Goal: Communication & Community: Answer question/provide support

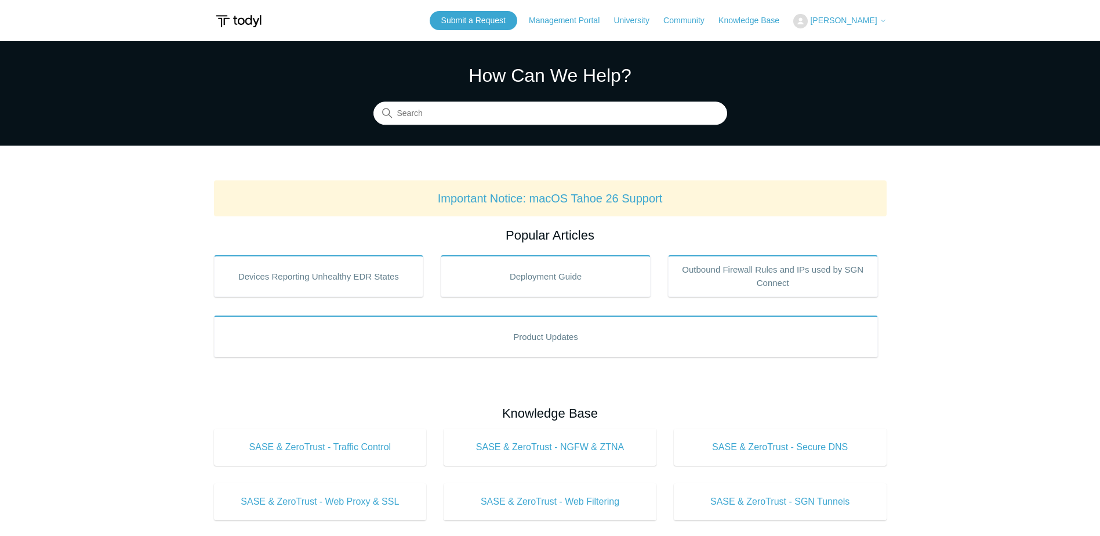
click at [842, 21] on span "[PERSON_NAME]" at bounding box center [843, 20] width 67 height 9
click at [874, 48] on link "My Support Requests" at bounding box center [850, 45] width 113 height 20
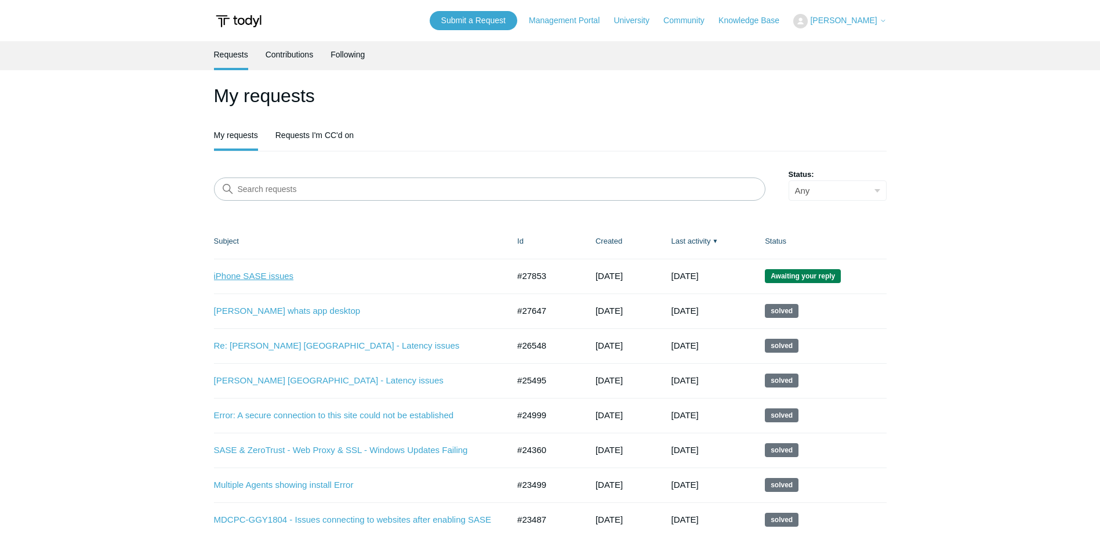
click at [264, 278] on link "iPhone SASE issues" at bounding box center [353, 276] width 278 height 13
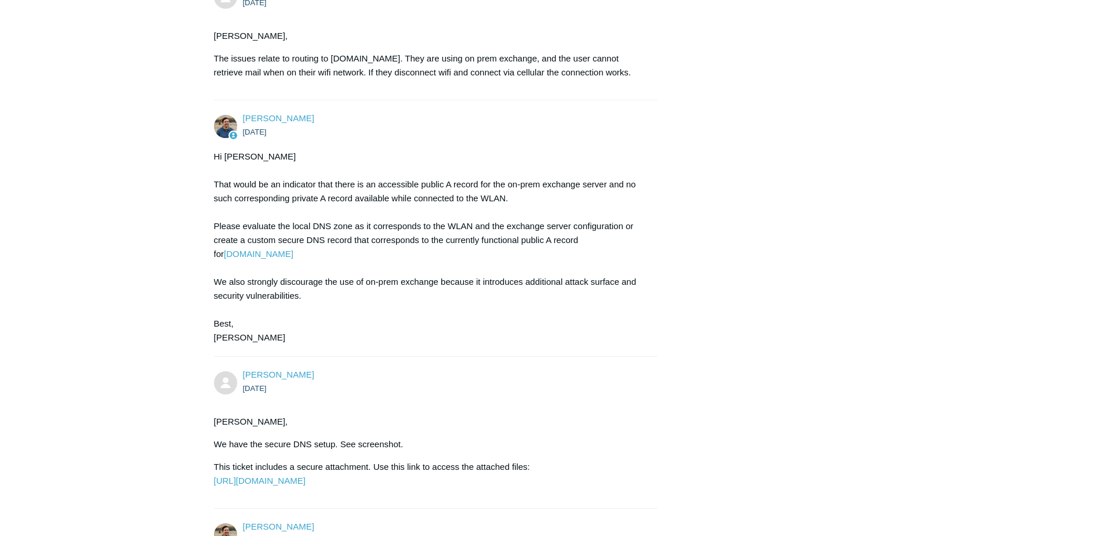
scroll to position [2119, 0]
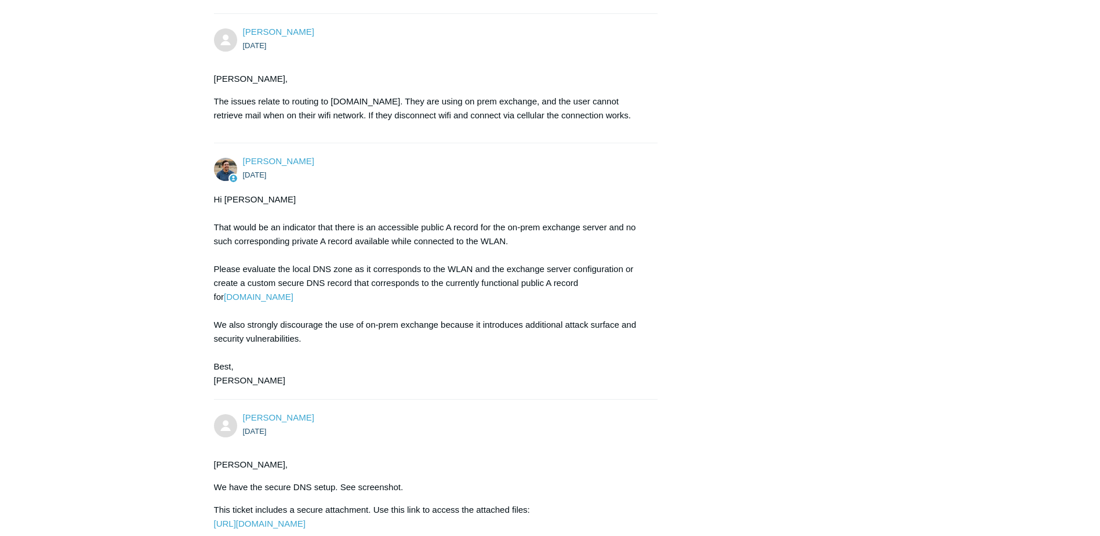
drag, startPoint x: 330, startPoint y: 371, endPoint x: 208, endPoint y: 349, distance: 124.3
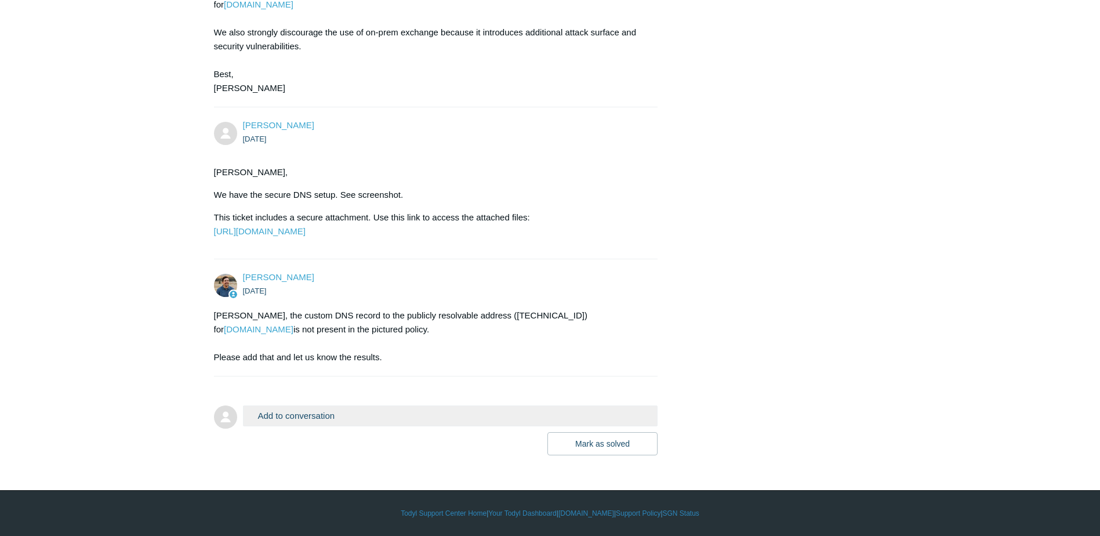
scroll to position [2467, 0]
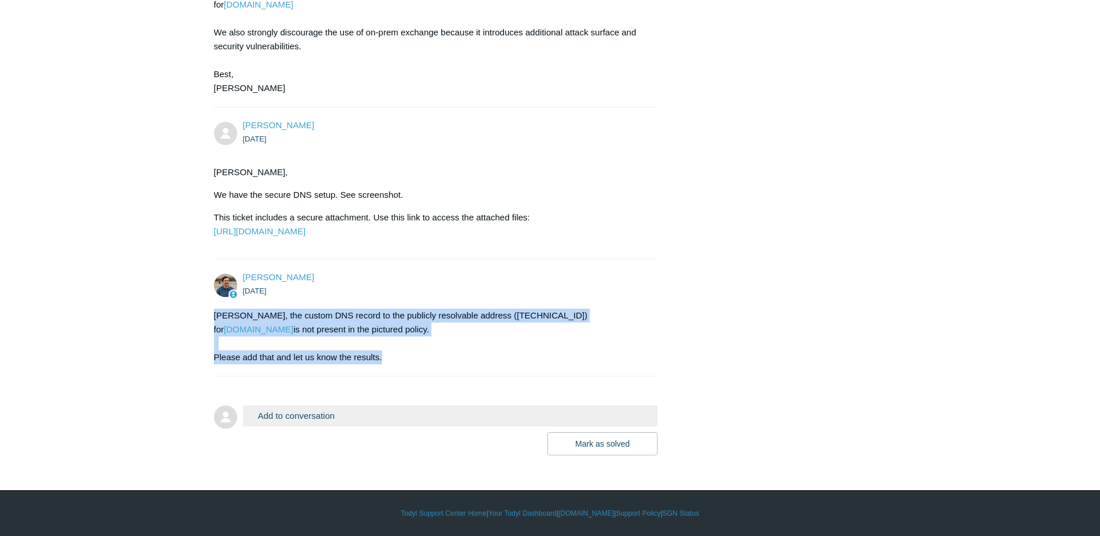
drag, startPoint x: 390, startPoint y: 353, endPoint x: 207, endPoint y: 319, distance: 185.8
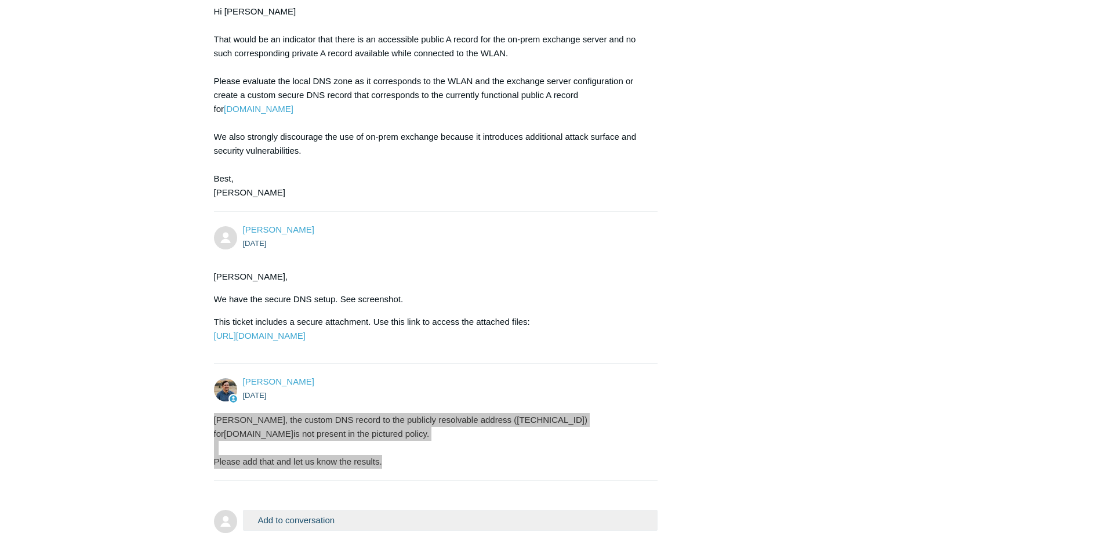
scroll to position [2235, 0]
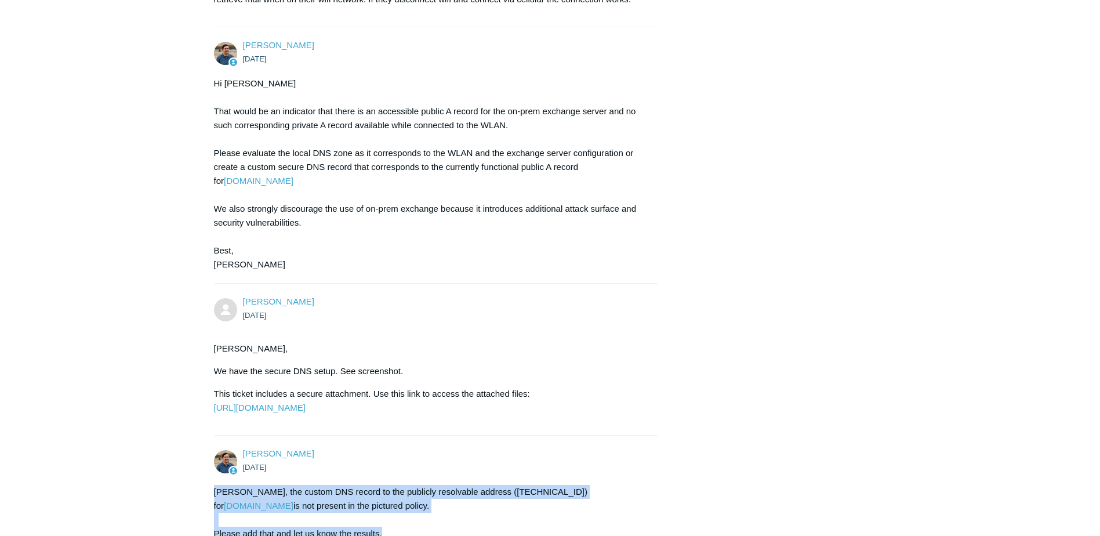
drag, startPoint x: 339, startPoint y: 210, endPoint x: 174, endPoint y: 118, distance: 189.2
copy div "Hi Nathan That would be an indicator that there is an accessible public A recor…"
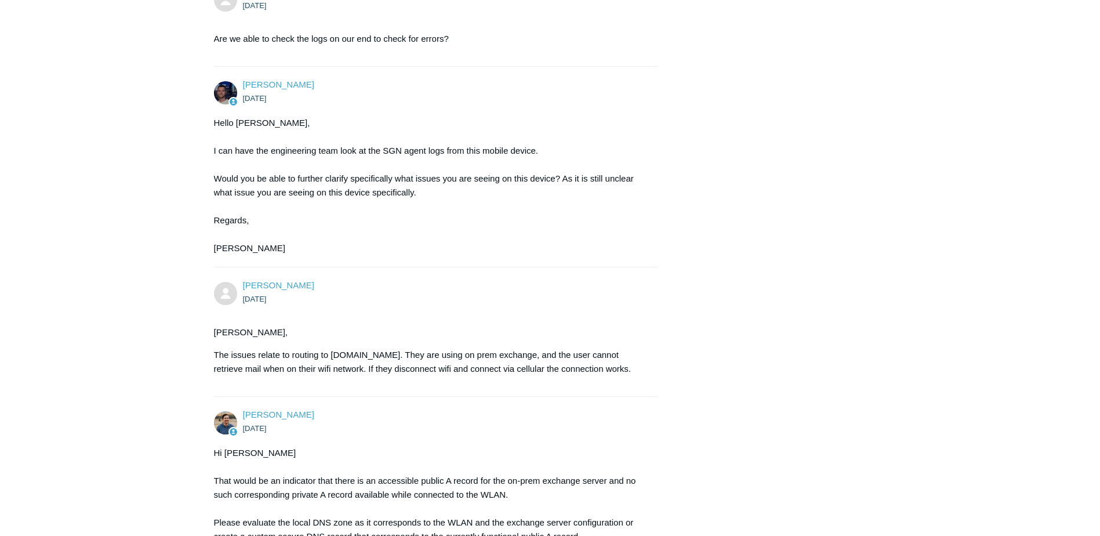
scroll to position [1713, 0]
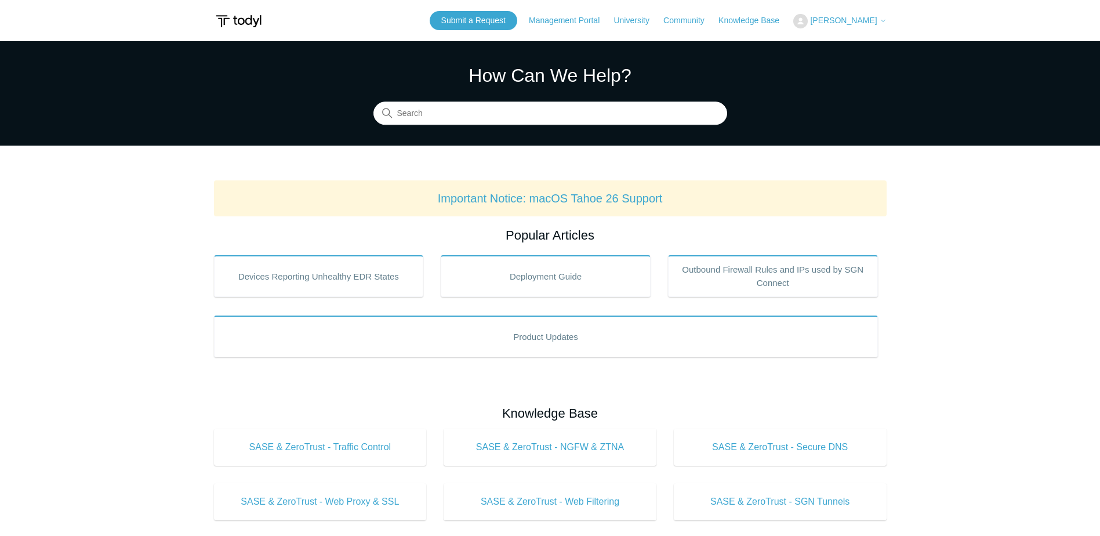
click at [875, 24] on span "[PERSON_NAME]" at bounding box center [843, 20] width 67 height 9
click at [829, 45] on link "My Support Requests" at bounding box center [850, 45] width 113 height 20
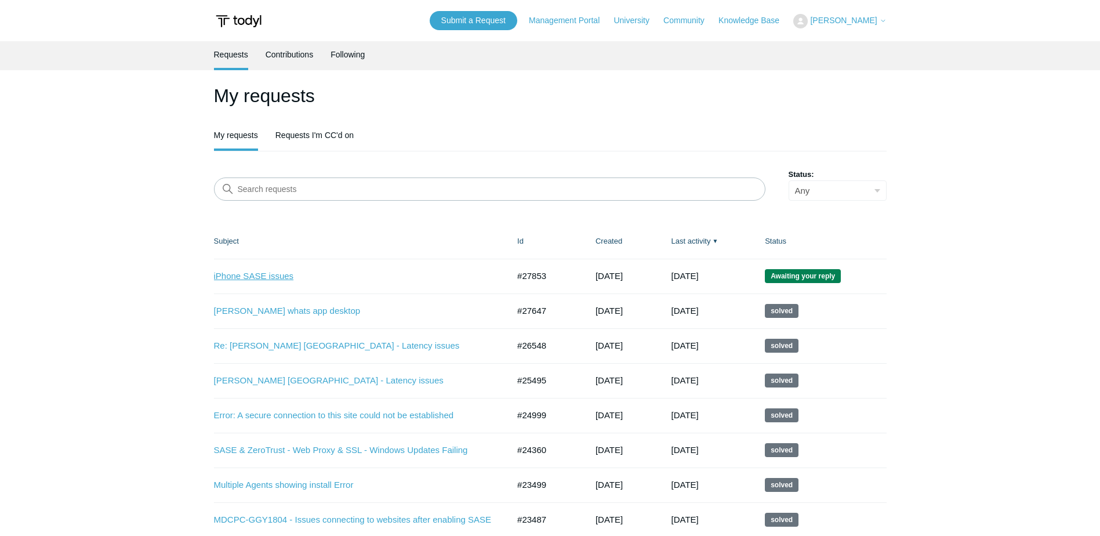
click at [270, 278] on link "iPhone SASE issues" at bounding box center [353, 276] width 278 height 13
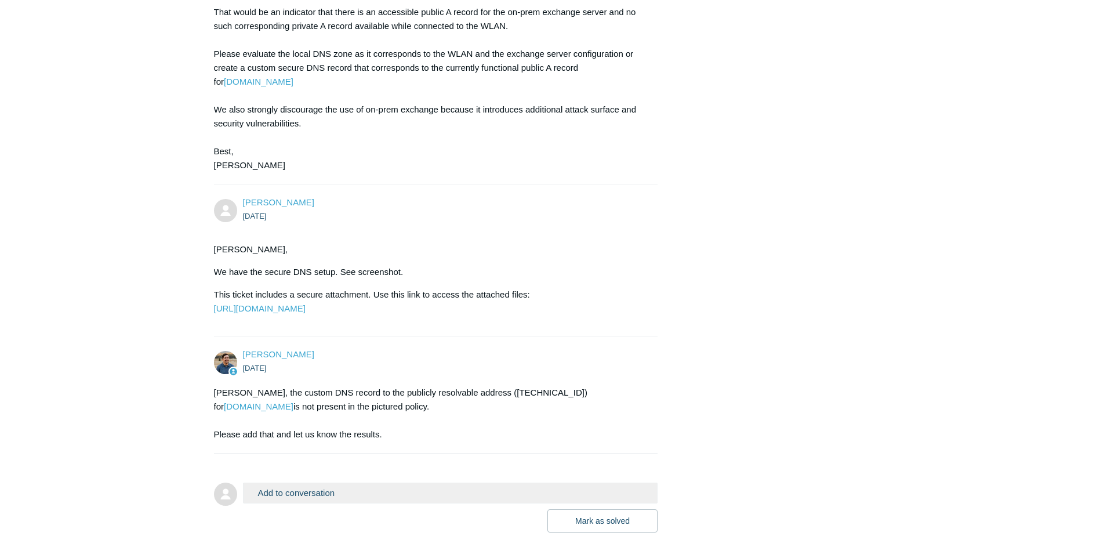
scroll to position [2467, 0]
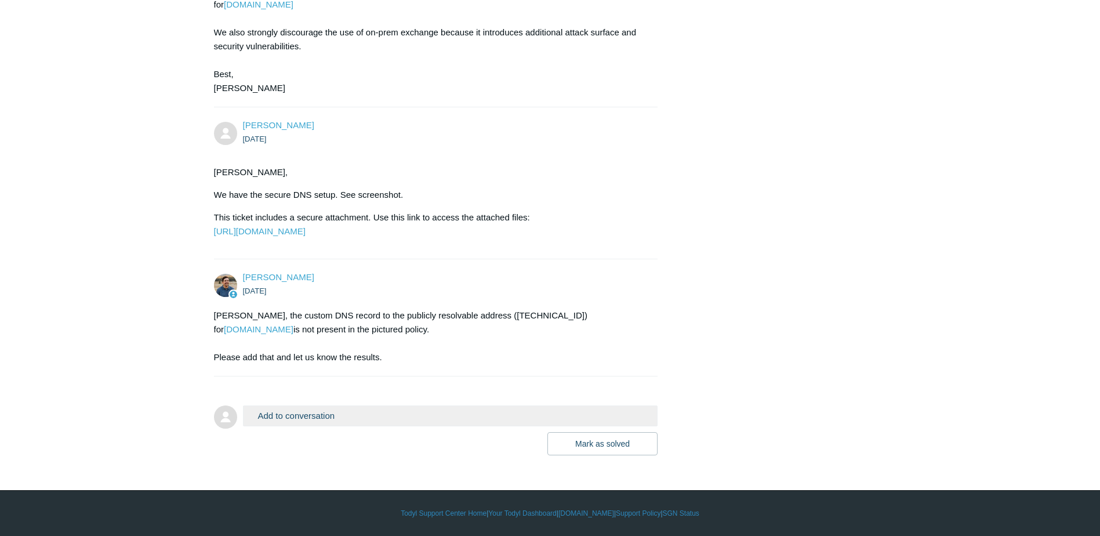
click at [317, 416] on button "Add to conversation" at bounding box center [450, 415] width 415 height 20
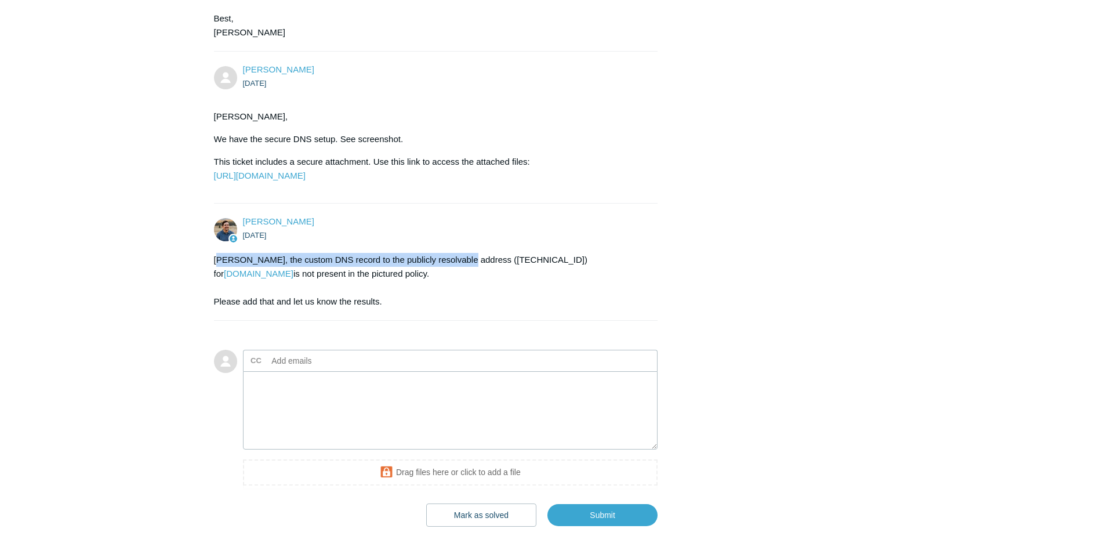
drag, startPoint x: 219, startPoint y: 311, endPoint x: 465, endPoint y: 314, distance: 245.9
click at [465, 308] on div "Nathan, the custom DNS record to the publicly resolvable address (47.19.87.195)…" at bounding box center [430, 281] width 433 height 56
click at [302, 448] on textarea "Add your reply" at bounding box center [450, 410] width 415 height 78
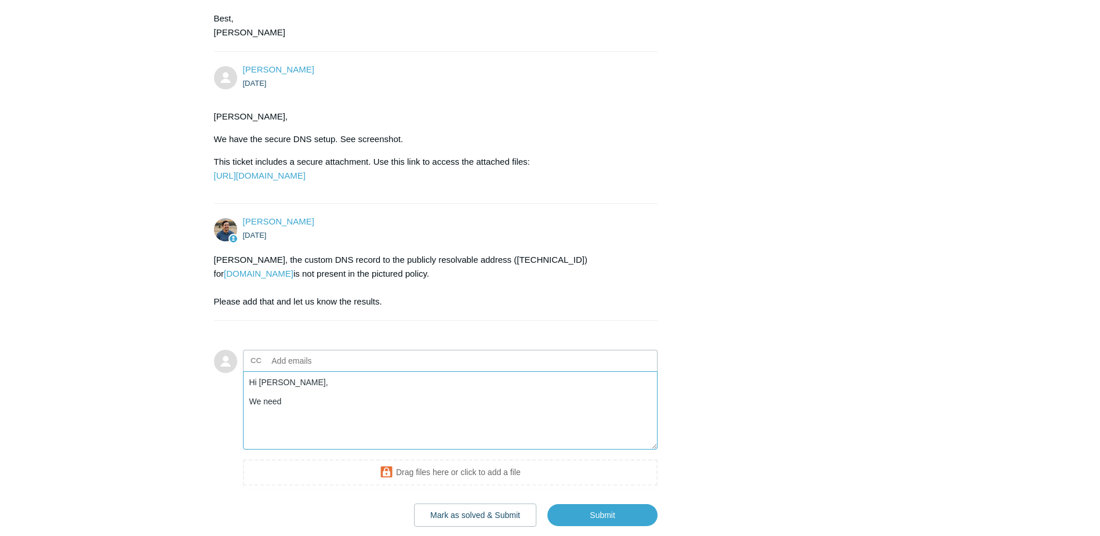
click at [321, 449] on textarea "Hi Spencer, We need" at bounding box center [450, 410] width 415 height 78
click at [347, 449] on textarea "Hi Spencer, We're routing" at bounding box center [450, 410] width 415 height 78
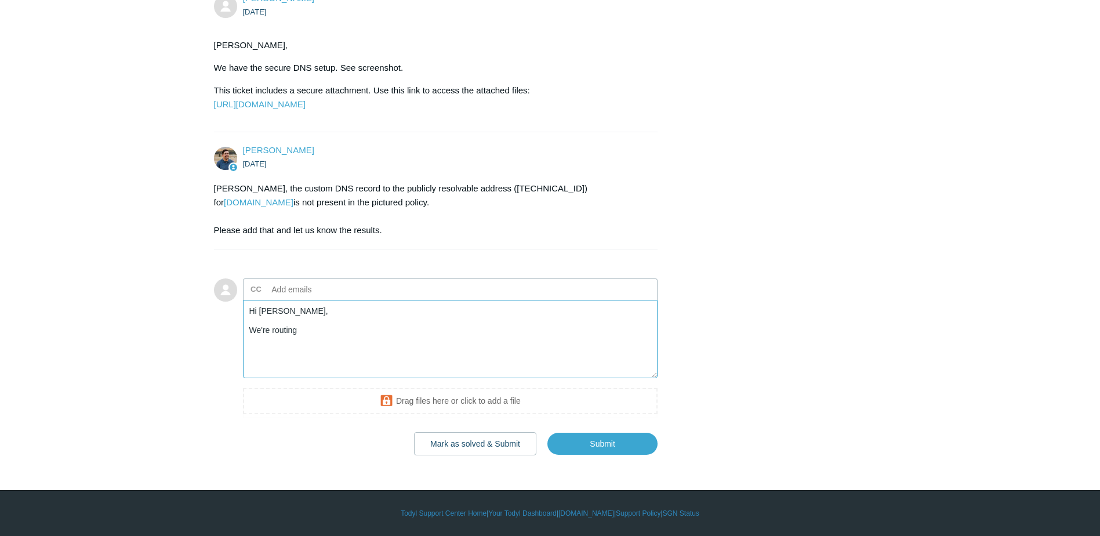
scroll to position [2594, 0]
type textarea "Hi Spencer, We're routing"
click at [361, 332] on textarea "Hi Spencer, We're routing" at bounding box center [450, 339] width 415 height 78
click at [290, 295] on input "text" at bounding box center [329, 289] width 125 height 17
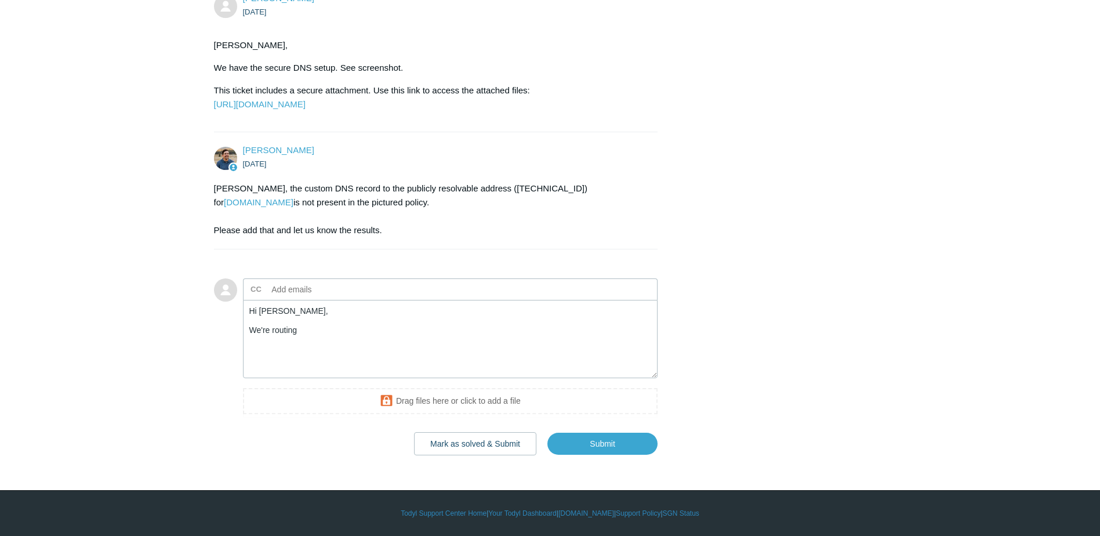
click at [294, 293] on input "text" at bounding box center [329, 289] width 125 height 17
click at [270, 295] on input "text" at bounding box center [329, 289] width 125 height 17
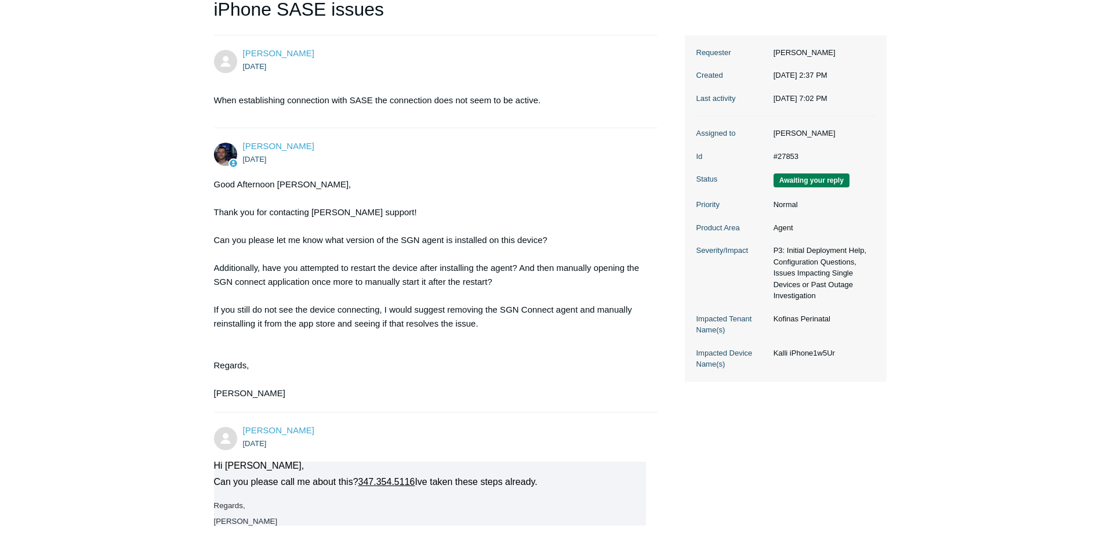
scroll to position [0, 0]
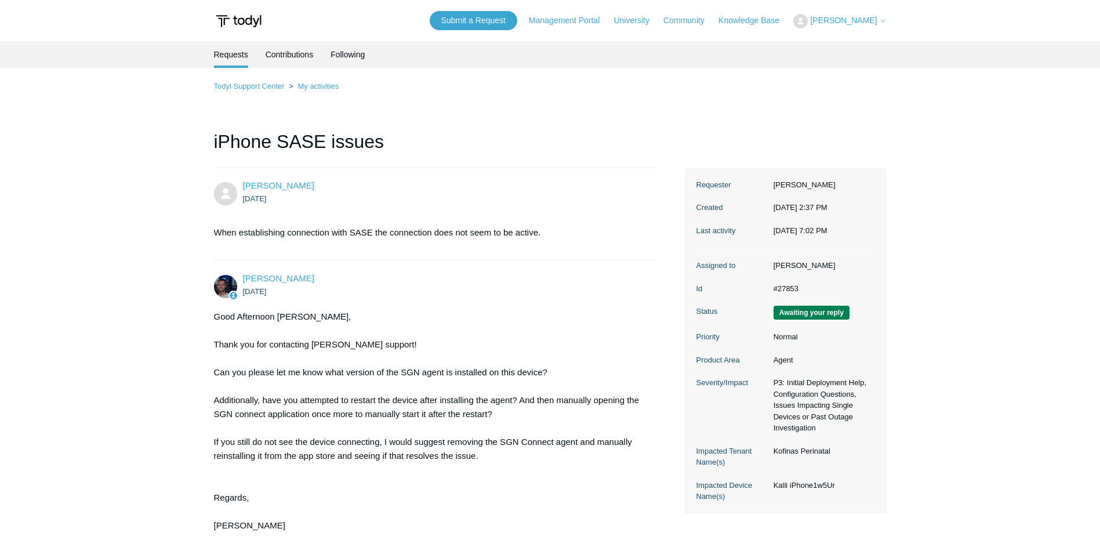
click at [788, 295] on dd "#27853" at bounding box center [821, 289] width 107 height 12
copy dd "27853"
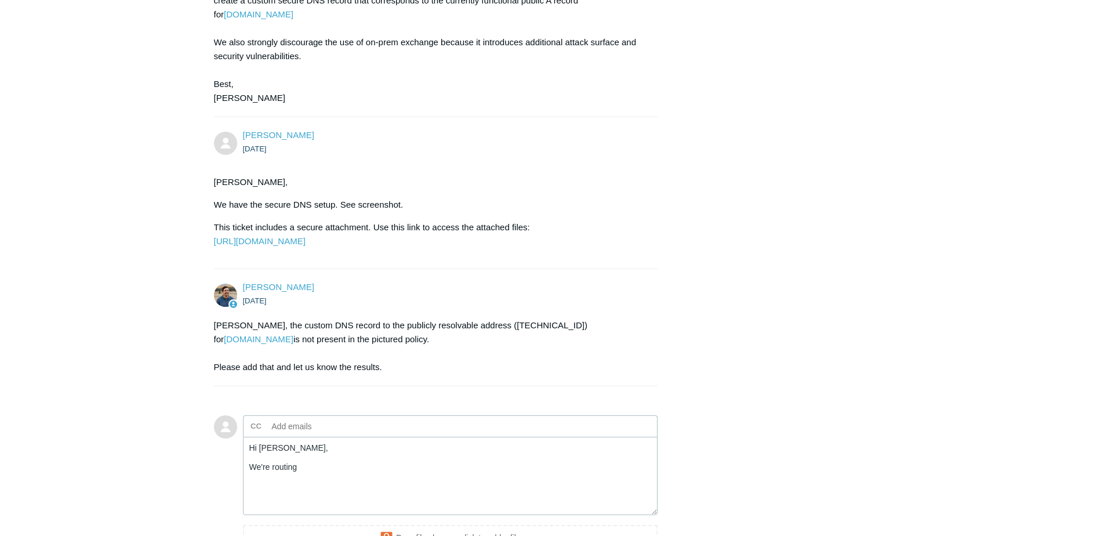
scroll to position [2594, 0]
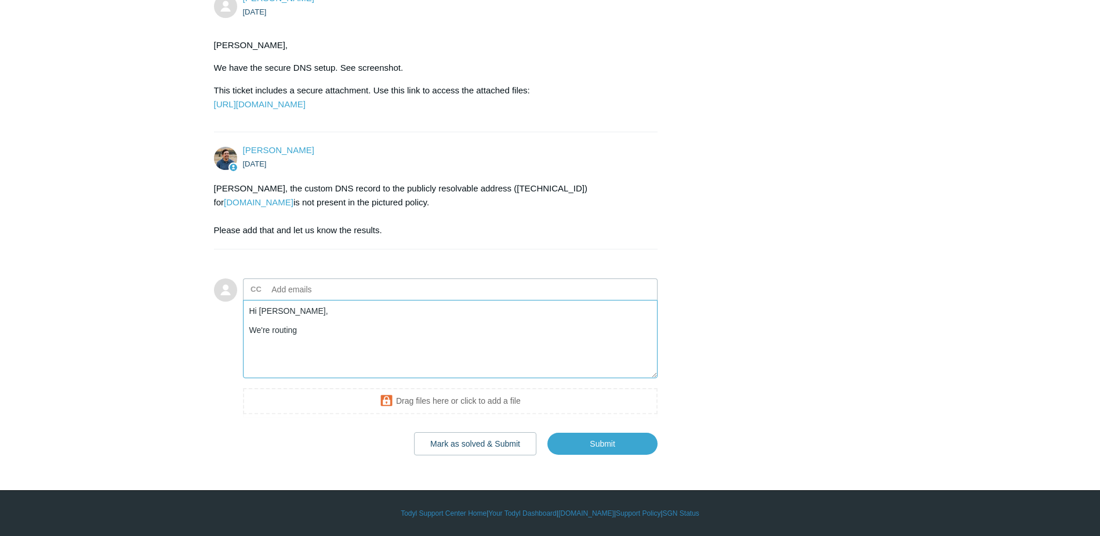
click at [315, 331] on textarea "Hi Spencer, We're routing" at bounding box center [450, 339] width 415 height 78
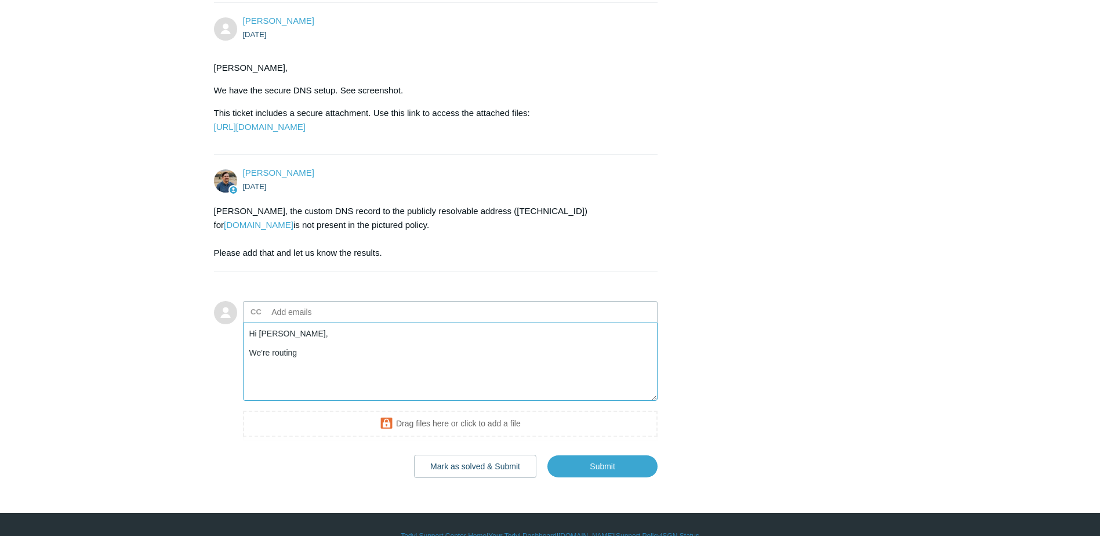
scroll to position [2536, 0]
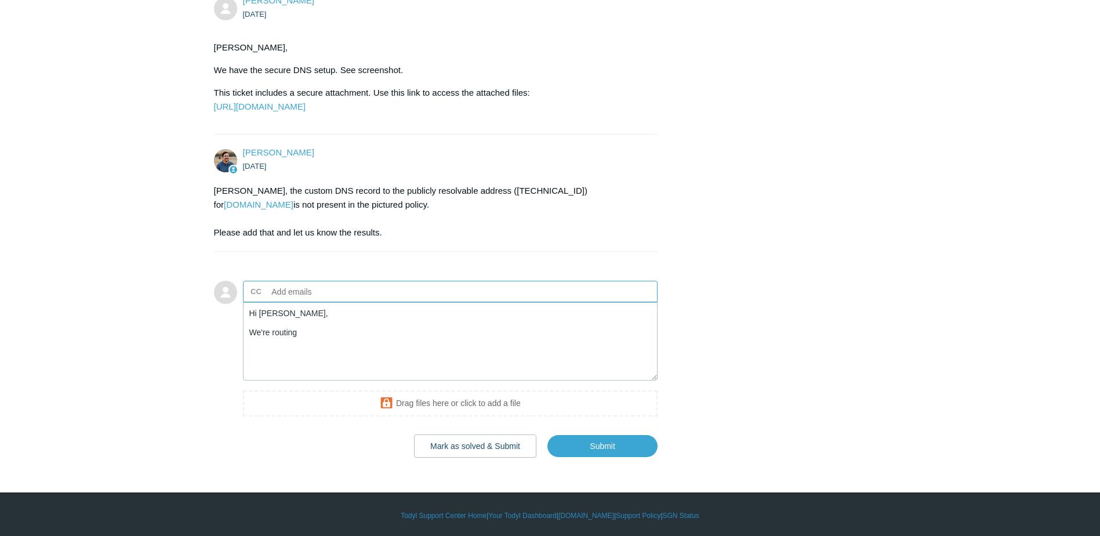
click at [309, 300] on input "text" at bounding box center [329, 291] width 125 height 17
type input "skay@workitsafe.com"
click at [296, 380] on textarea "Hi Spencer, We're routing" at bounding box center [450, 341] width 415 height 78
click at [249, 367] on textarea "Hi Spencer, This is working for most. Its even working for" at bounding box center [450, 341] width 415 height 78
click at [448, 380] on textarea "++Shlomo Hi Spencer, This is working for most. It's even working for" at bounding box center [450, 341] width 415 height 78
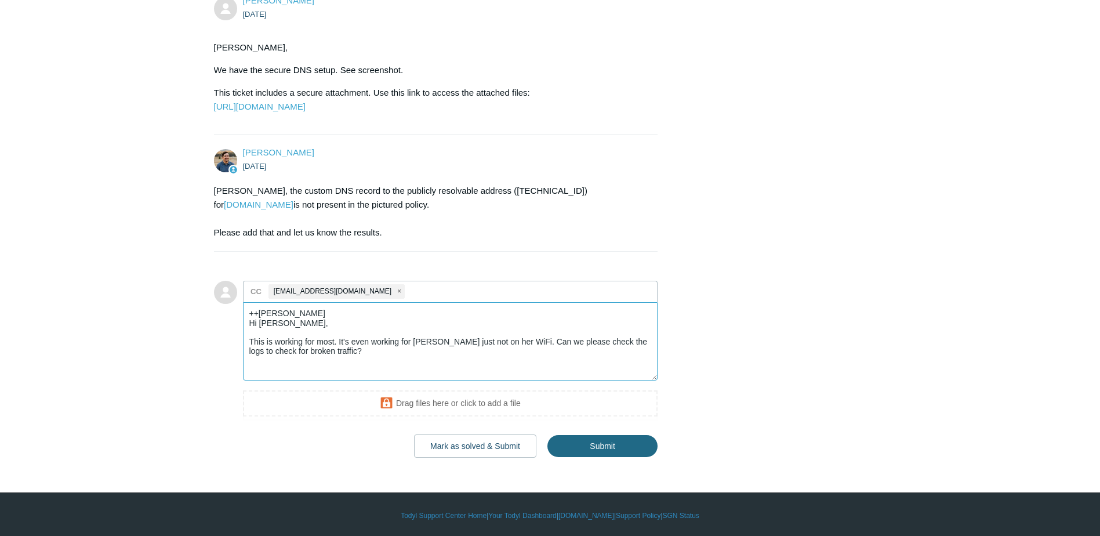
type textarea "++Shlomo Hi Spencer, This is working for most. It's even working for Kali just …"
click at [597, 458] on input "Submit" at bounding box center [602, 446] width 110 height 23
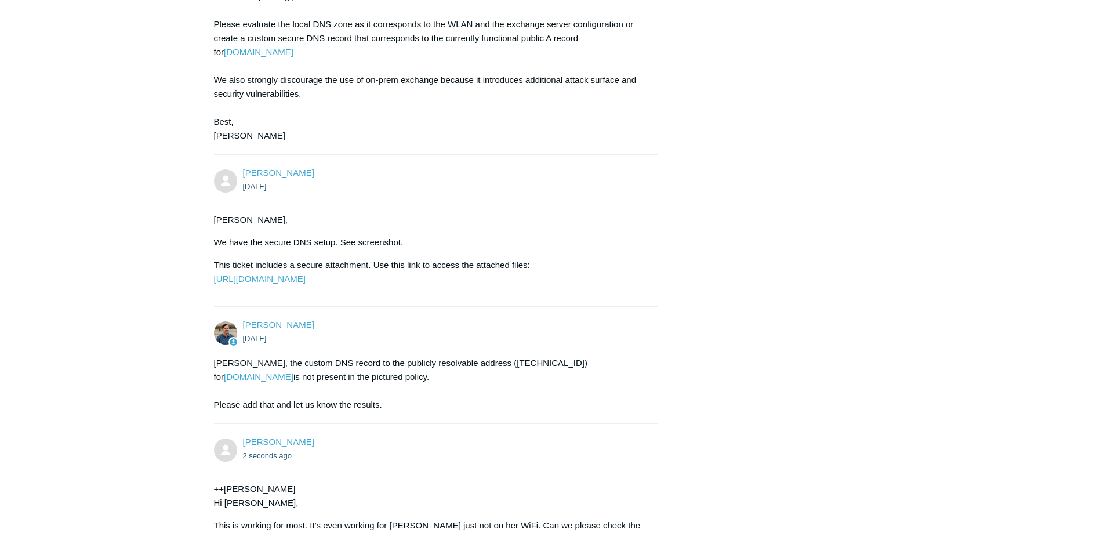
scroll to position [2610, 0]
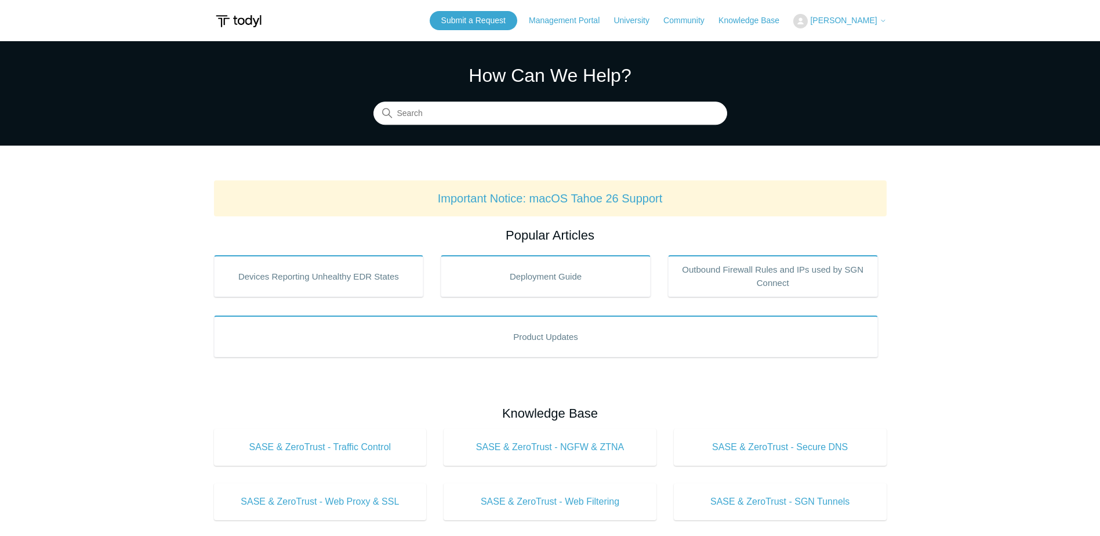
click at [870, 19] on span "[PERSON_NAME]" at bounding box center [843, 20] width 67 height 9
click at [857, 45] on link "My Support Requests" at bounding box center [850, 45] width 113 height 20
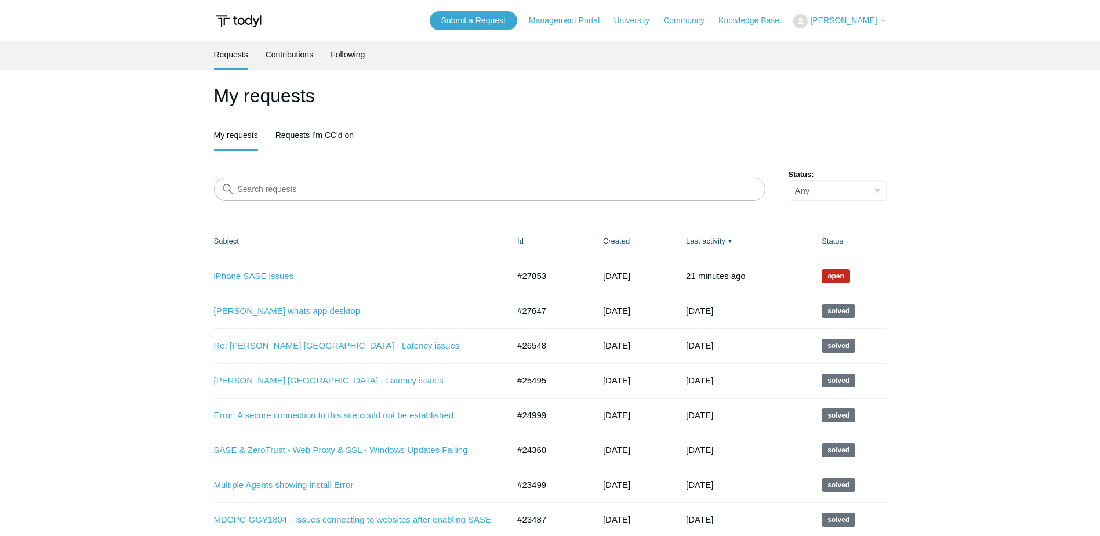
click at [275, 278] on link "iPhone SASE issues" at bounding box center [353, 276] width 278 height 13
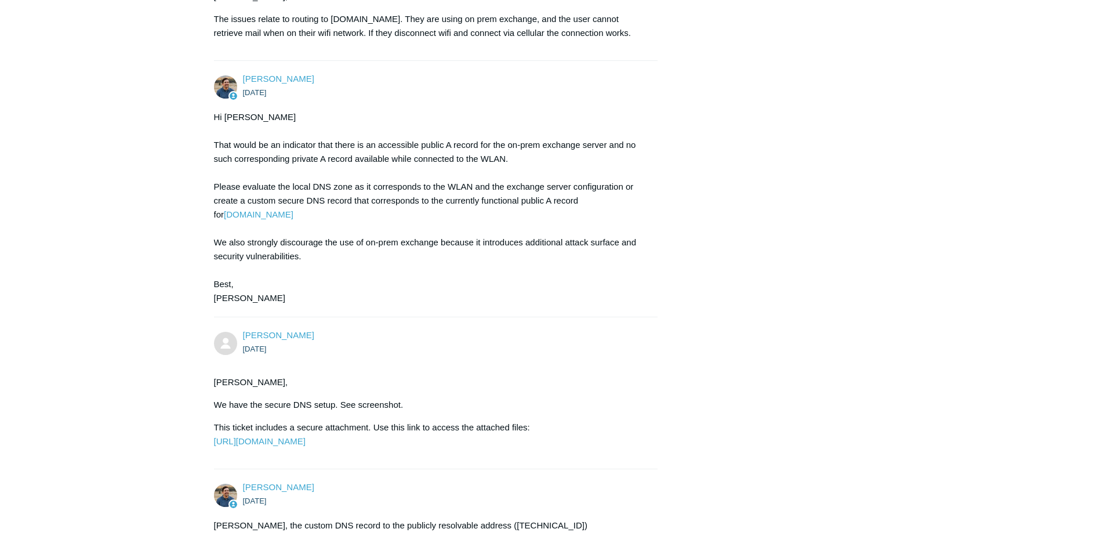
scroll to position [2319, 0]
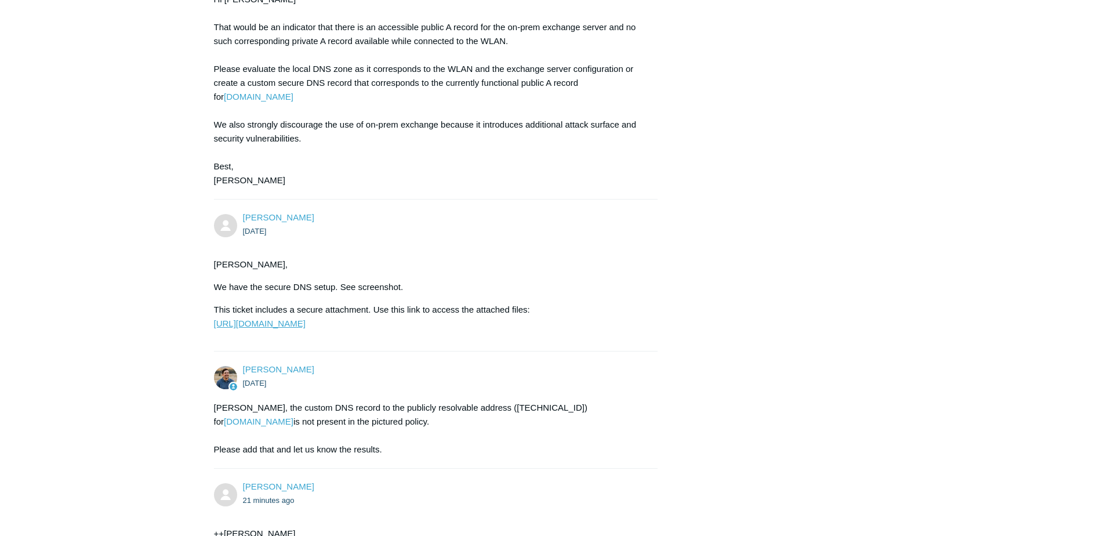
click at [306, 328] on link "[URL][DOMAIN_NAME]" at bounding box center [260, 323] width 92 height 10
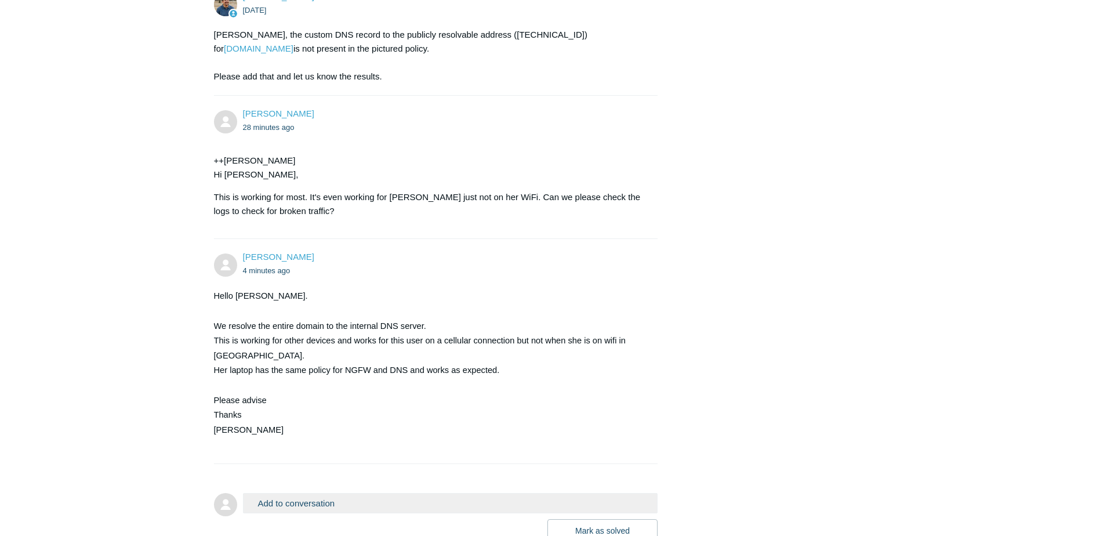
scroll to position [2835, 0]
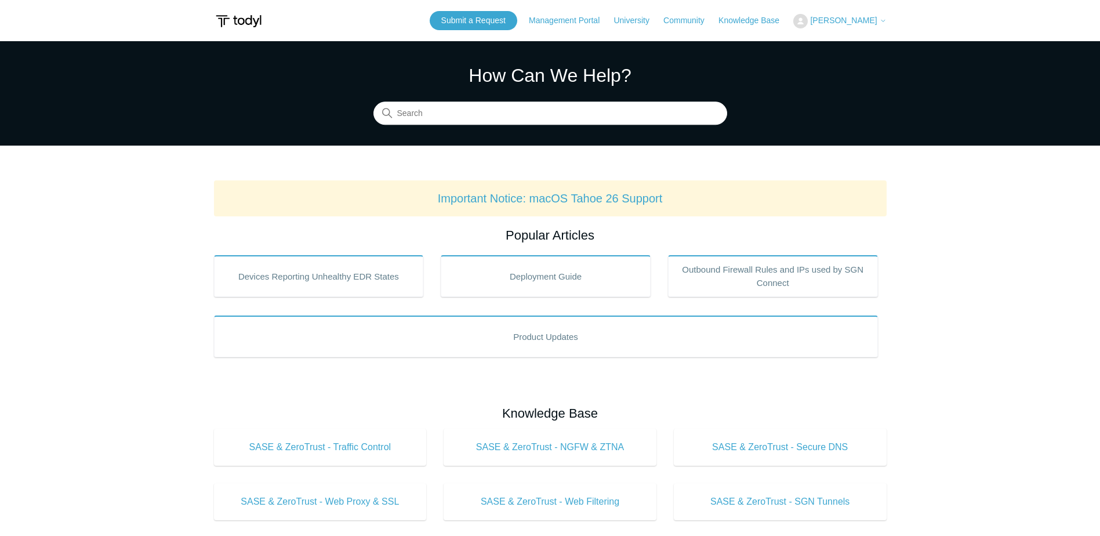
click at [868, 24] on span "[PERSON_NAME]" at bounding box center [843, 20] width 67 height 9
click at [862, 39] on link "My Support Requests" at bounding box center [850, 45] width 113 height 20
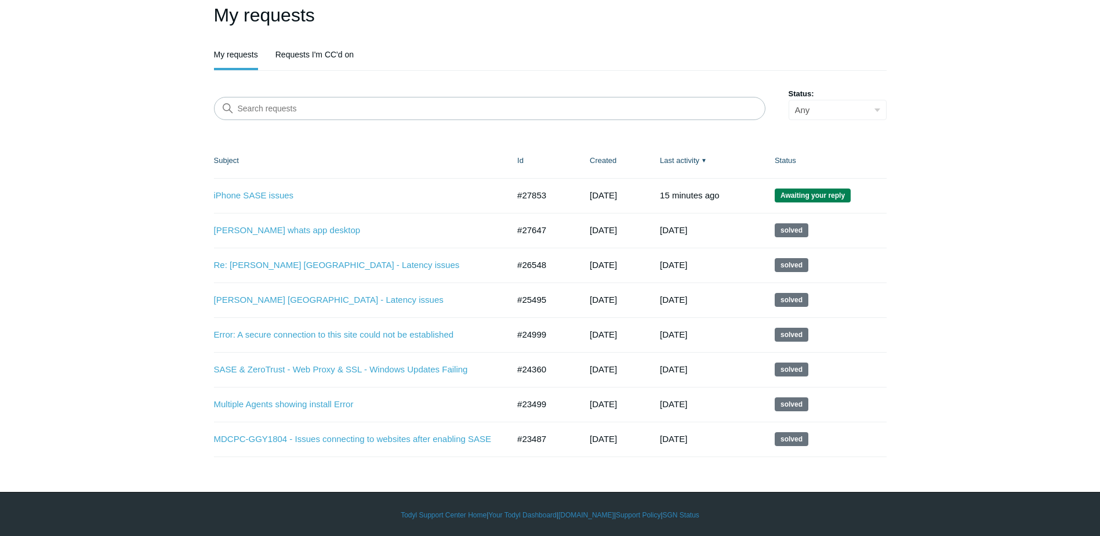
scroll to position [82, 0]
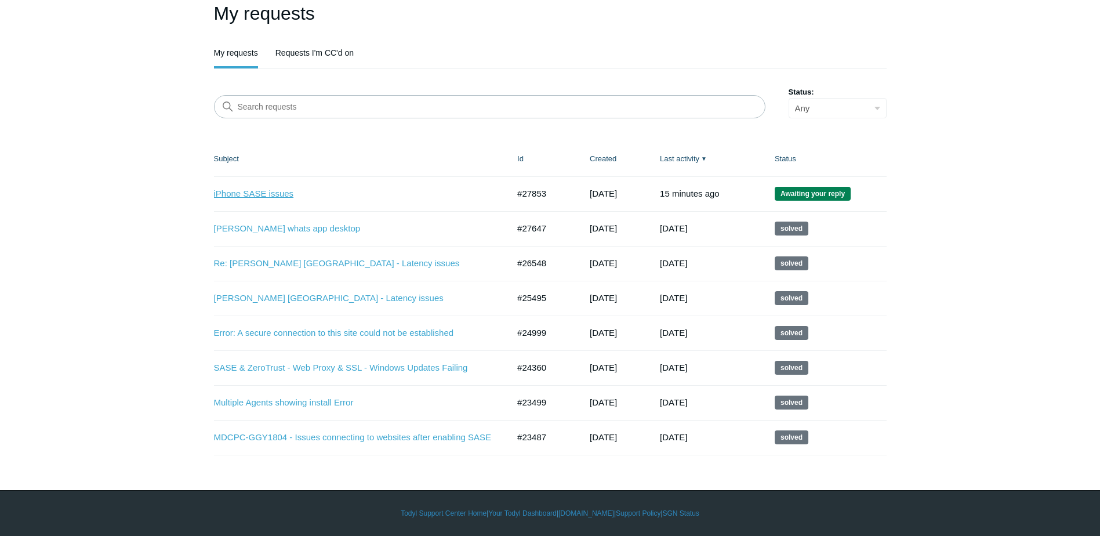
click at [266, 193] on link "iPhone SASE issues" at bounding box center [353, 193] width 278 height 13
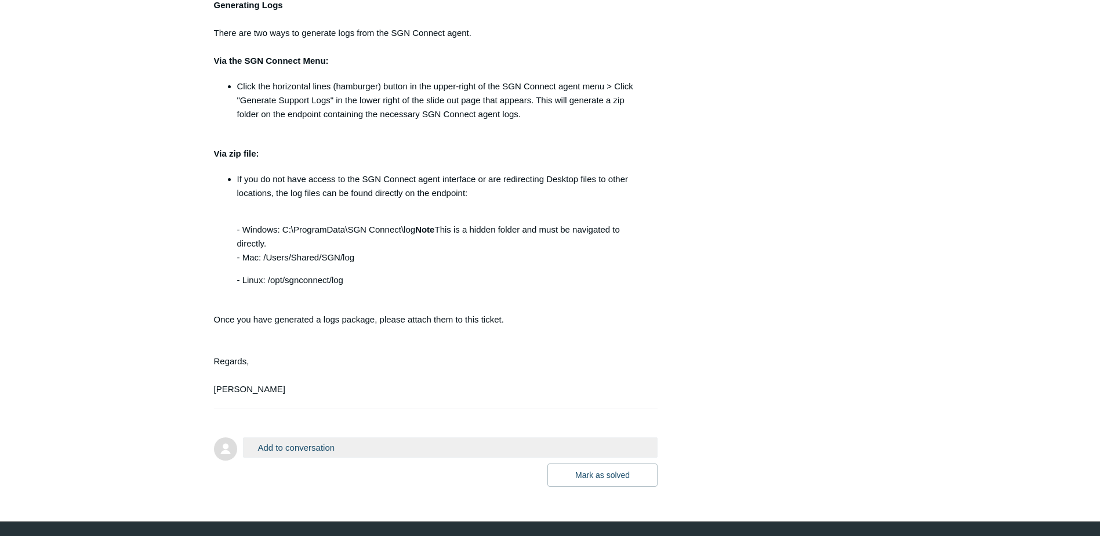
scroll to position [3403, 0]
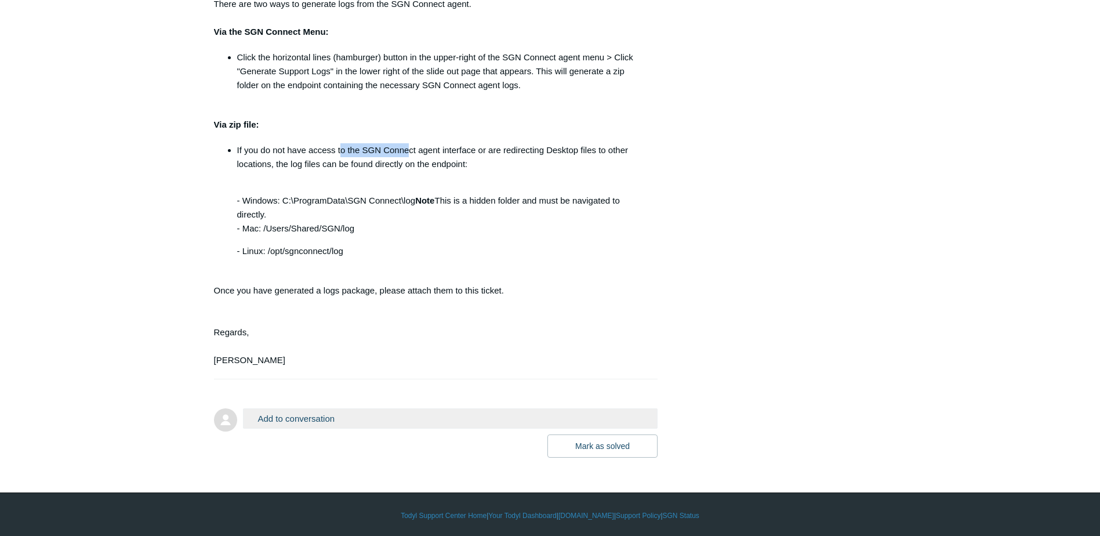
drag, startPoint x: 339, startPoint y: 208, endPoint x: 409, endPoint y: 201, distance: 69.9
click at [409, 171] on p "If you do not have access to the SGN Connect agent interface or are redirecting…" at bounding box center [441, 157] width 409 height 28
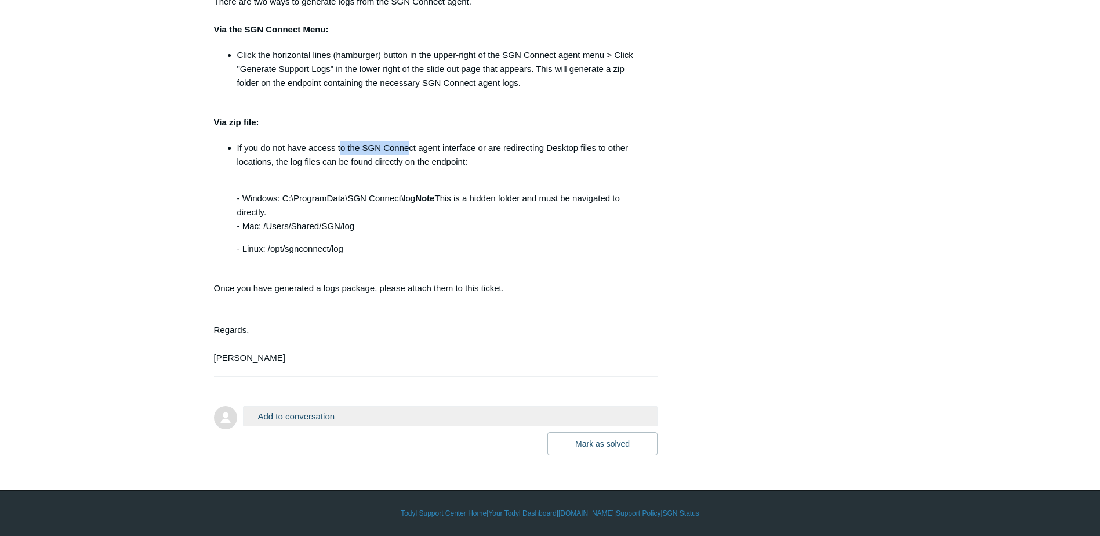
scroll to position [3461, 0]
click at [284, 412] on button "Add to conversation" at bounding box center [450, 416] width 415 height 20
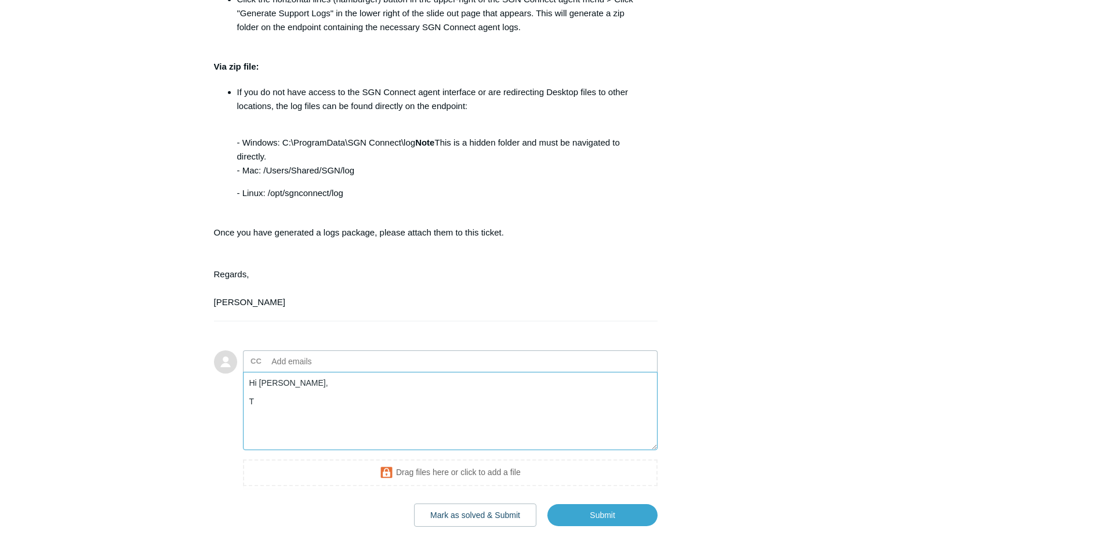
type textarea "Hi Connor, T"
click at [319, 370] on input "text" at bounding box center [329, 361] width 125 height 17
type input "skay@workitsafe.com"
click at [297, 450] on textarea "Hi Connor, T" at bounding box center [450, 411] width 415 height 78
click at [292, 450] on textarea "Hi Connor, T" at bounding box center [450, 411] width 415 height 78
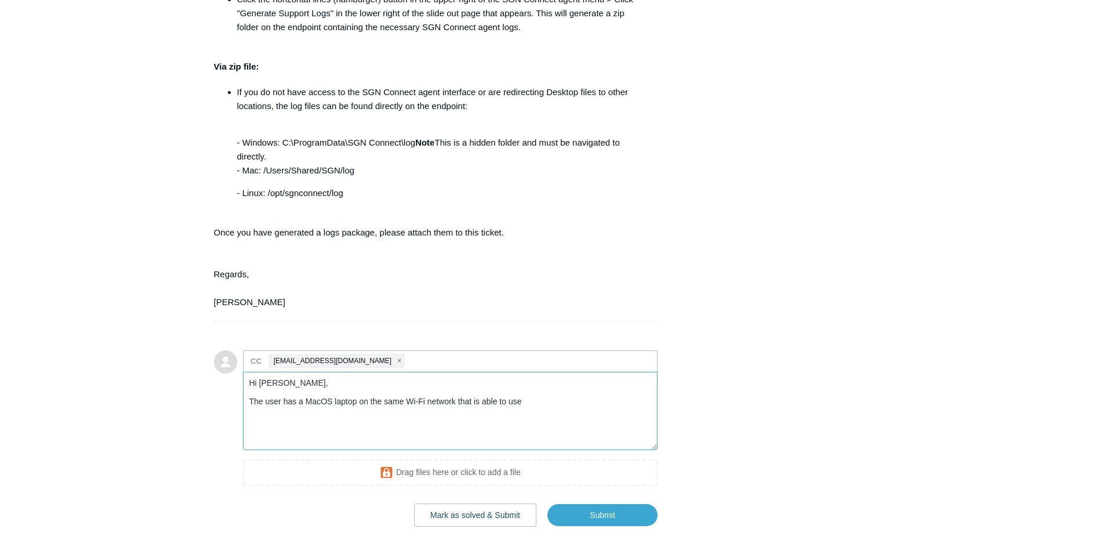
click at [532, 450] on textarea "Hi Connor, The user has a MacOS laptop on the same Wi-Fi network that is able t…" at bounding box center [450, 411] width 415 height 78
click at [539, 450] on textarea "Hi Connor, The user has a MacOS laptop on the same Wi-Fi network that is able t…" at bounding box center [450, 411] width 415 height 78
type textarea "Hi Connor, The user has a MacOS laptop on the same Wi-Fi network that is workin…"
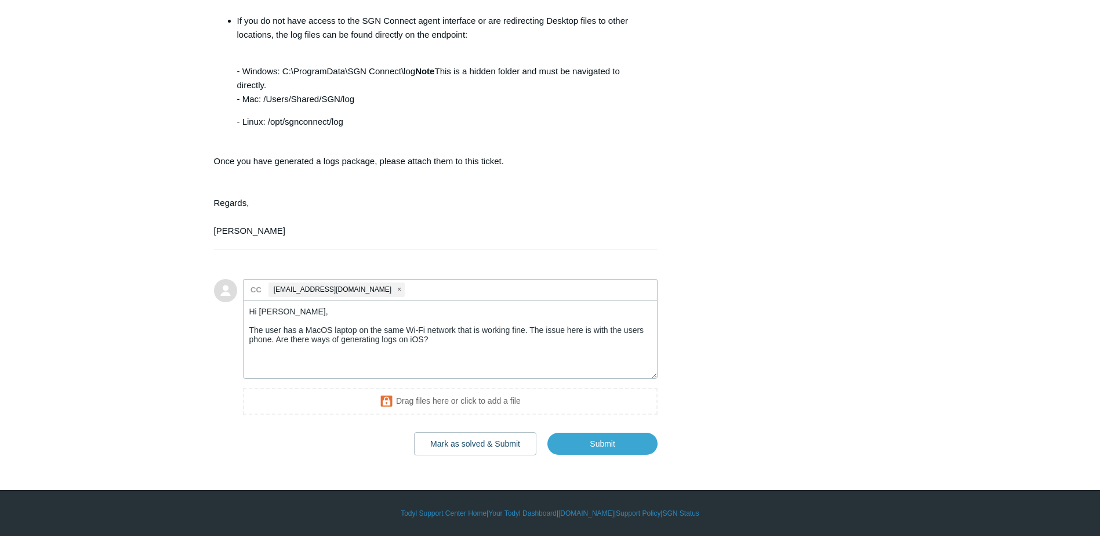
scroll to position [3588, 0]
click at [636, 446] on input "Submit" at bounding box center [602, 443] width 110 height 23
